Goal: Task Accomplishment & Management: Manage account settings

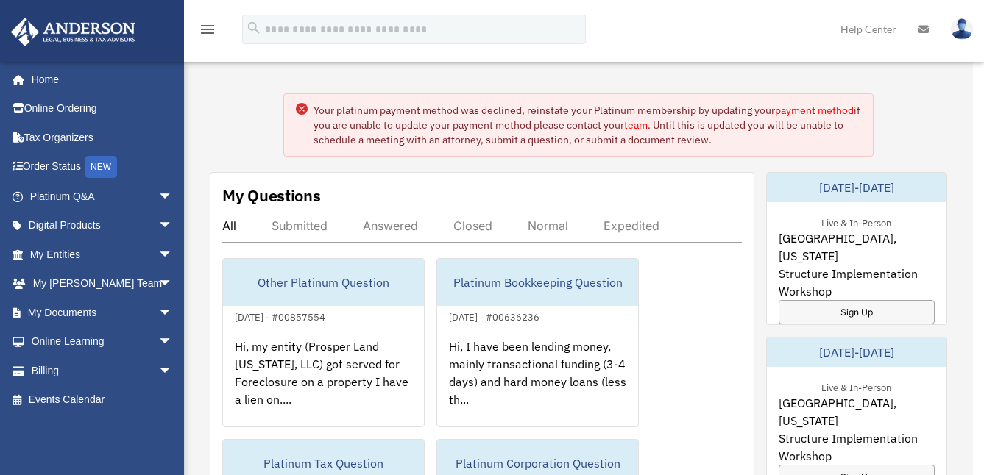
click at [595, 345] on img at bounding box center [501, 237] width 361 height 361
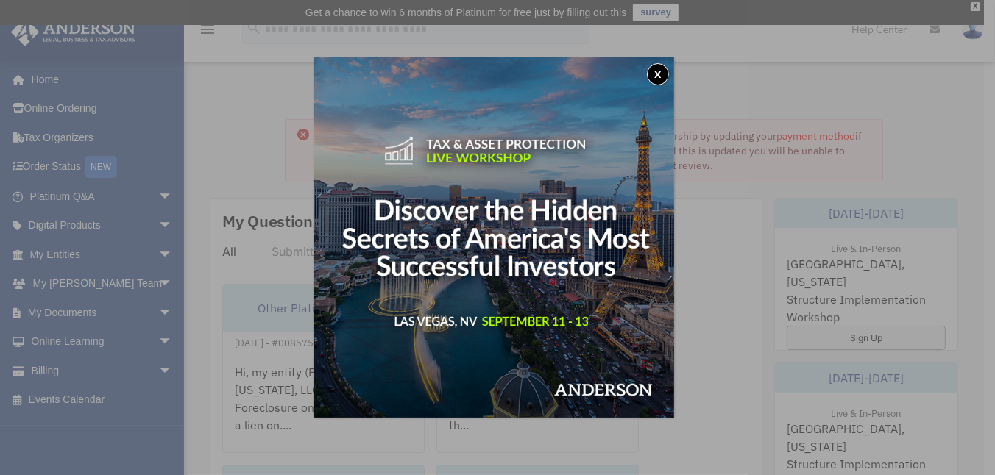
click at [659, 72] on button "x" at bounding box center [658, 74] width 22 height 22
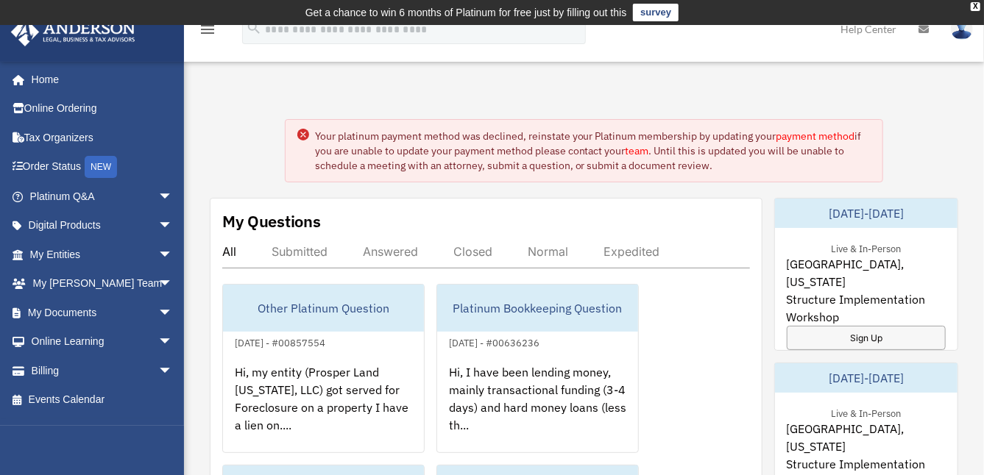
click at [820, 138] on link "payment method" at bounding box center [815, 135] width 79 height 13
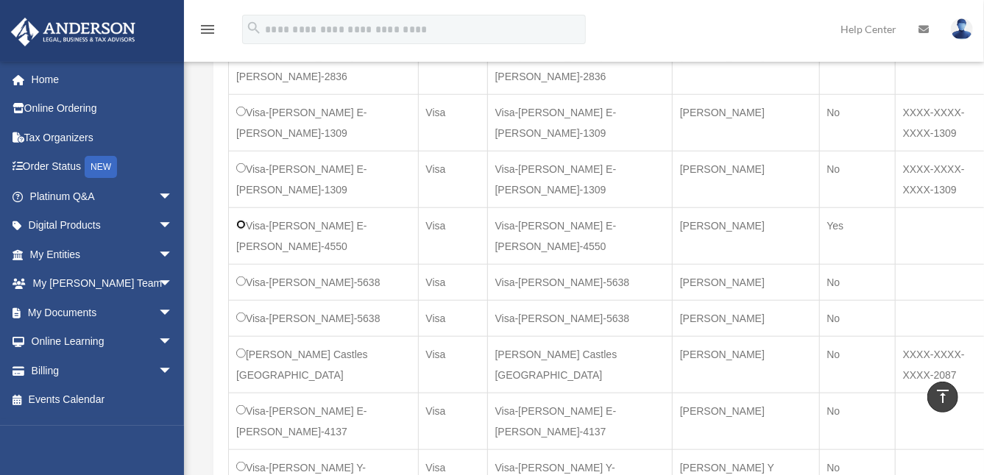
scroll to position [643, 0]
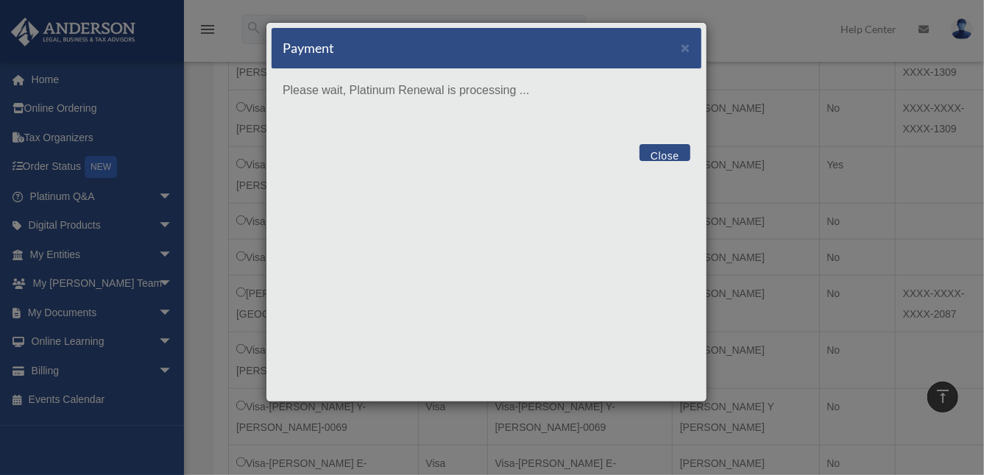
click at [538, 99] on p "Please wait, Platinum Renewal is processing ..." at bounding box center [487, 90] width 408 height 21
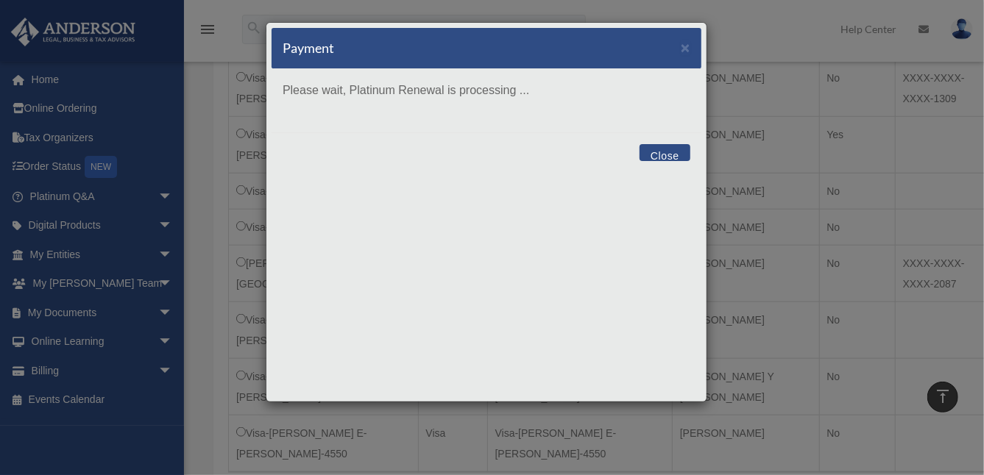
scroll to position [672, 0]
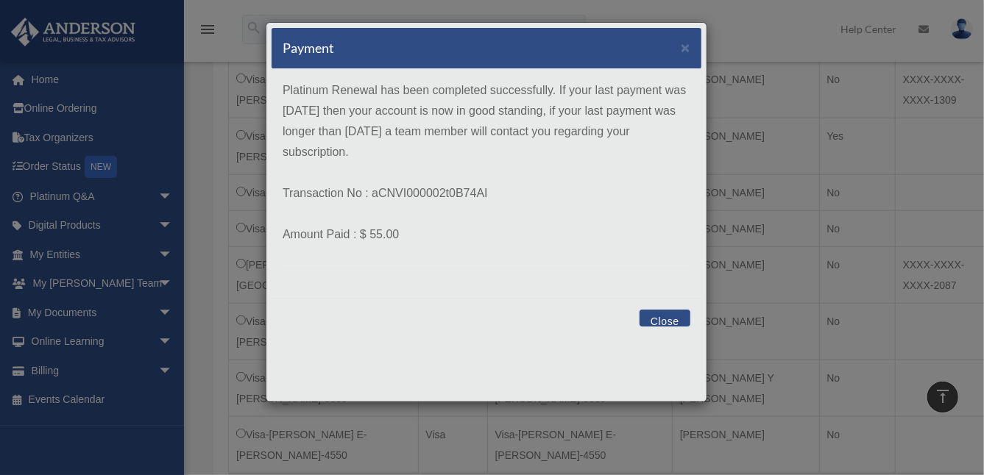
click at [671, 316] on button "Close" at bounding box center [664, 318] width 51 height 17
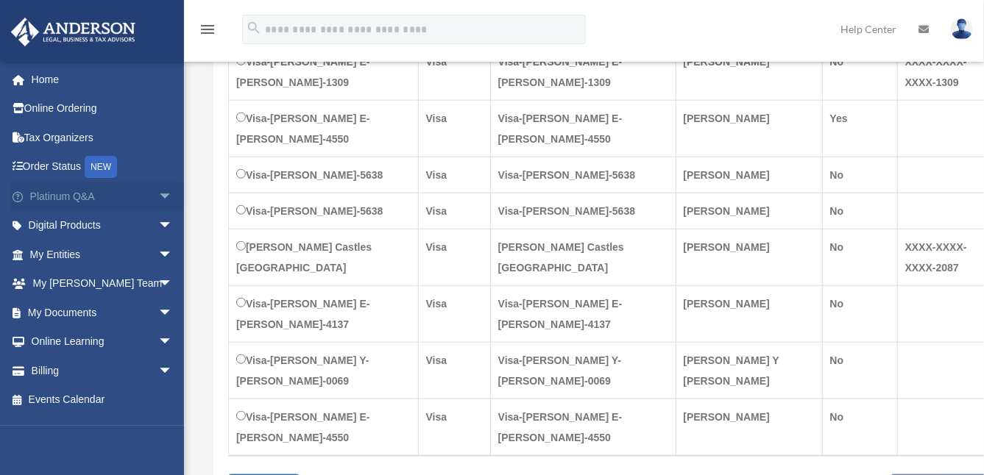
scroll to position [697, 0]
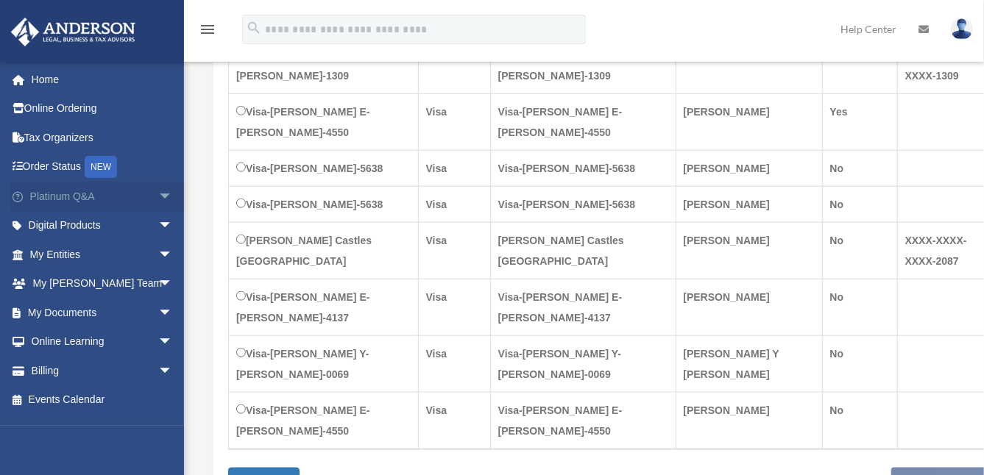
click at [77, 196] on link "Platinum Q&A arrow_drop_down" at bounding box center [102, 196] width 185 height 29
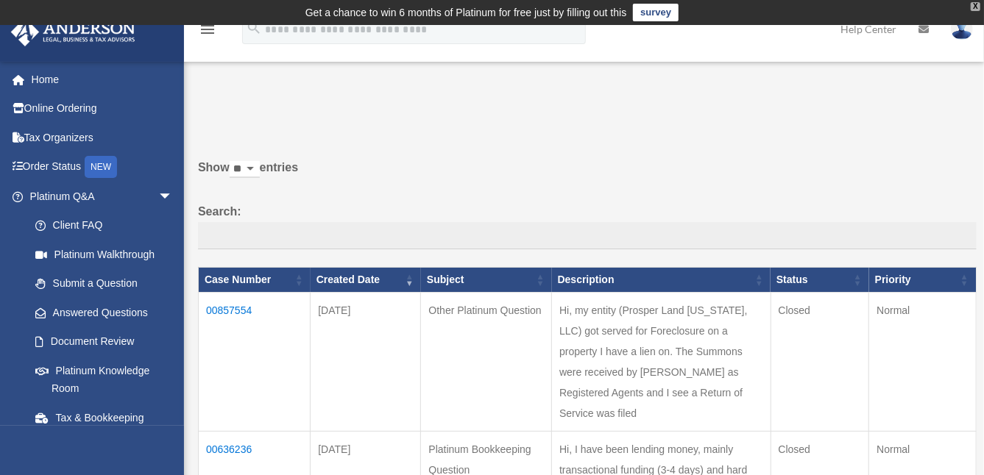
click at [974, 7] on div "X" at bounding box center [975, 6] width 10 height 9
